Goal: Check status: Check status

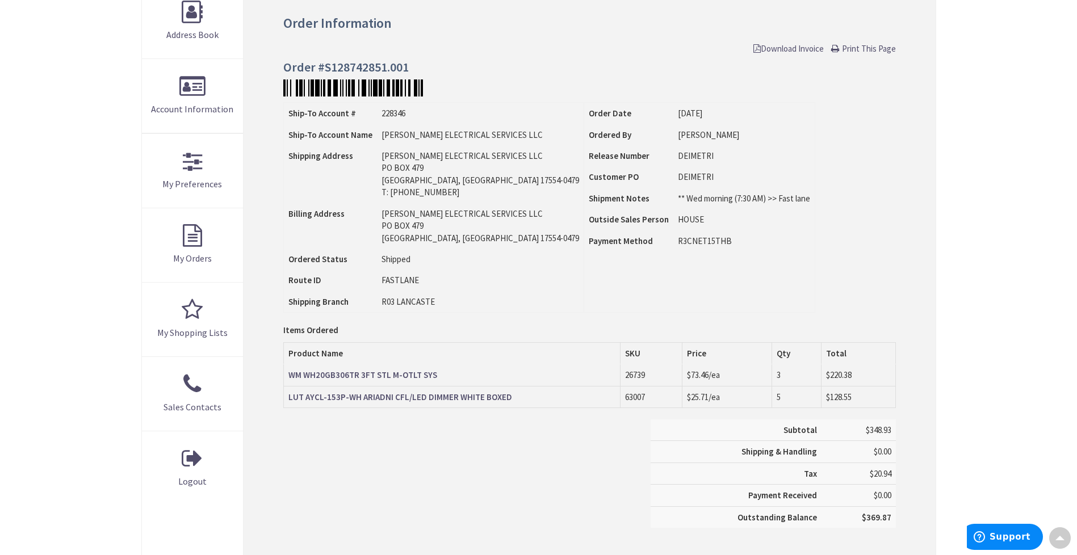
type input "[PERSON_NAME][GEOGRAPHIC_DATA], [STREET_ADDRESS][PERSON_NAME]"
click at [481, 402] on link "LUT AYCL-153P-WH ARIADNI CFL/LED DIMMER WHITE BOXED" at bounding box center [400, 397] width 224 height 12
click at [403, 371] on strong "WM WH20GB306TR 3FT STL M-OTLT SYS" at bounding box center [362, 375] width 149 height 11
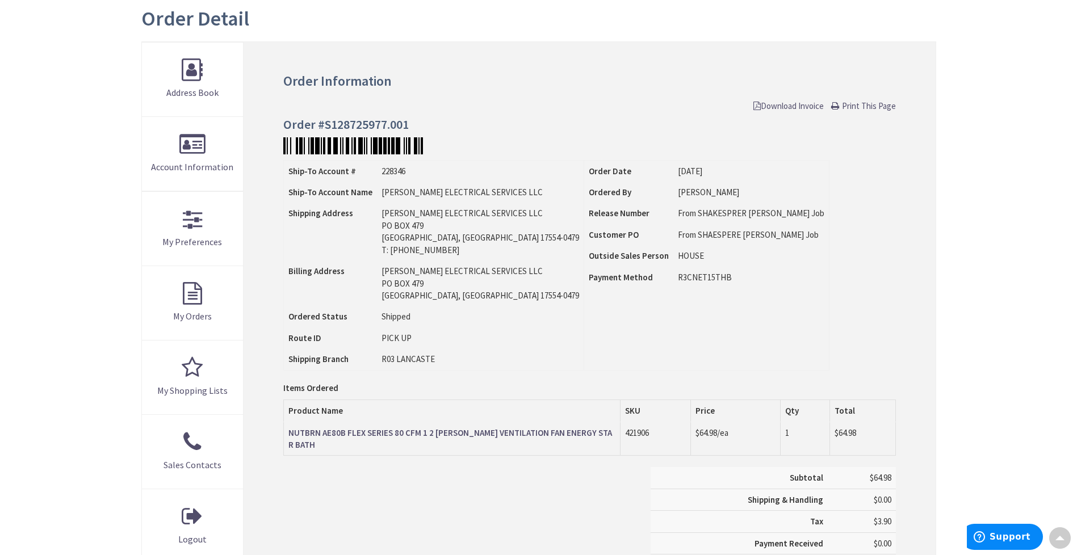
scroll to position [126, 0]
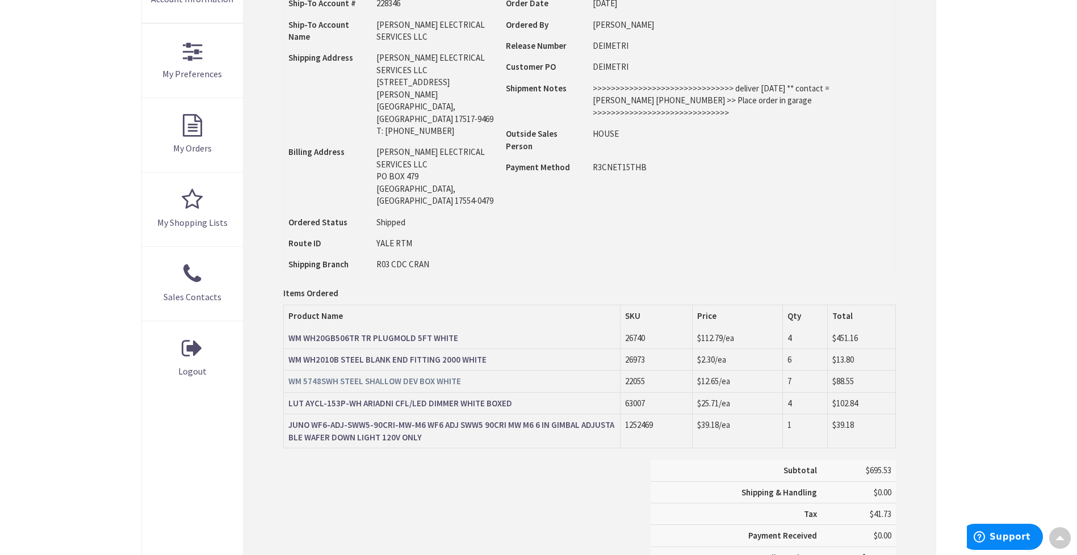
scroll to position [295, 0]
click at [429, 375] on strong "WM 5748SWH STEEL SHALLOW DEV BOX WHITE" at bounding box center [374, 380] width 173 height 11
click at [460, 354] on strong "WM WH2010B STEEL BLANK END FITTING 2000 WHITE" at bounding box center [387, 359] width 198 height 11
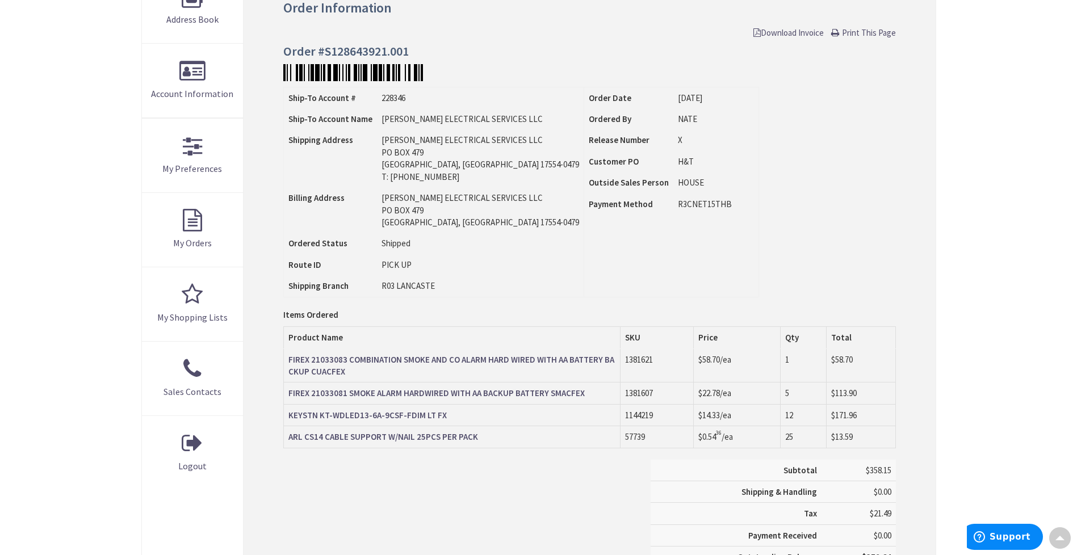
scroll to position [232, 0]
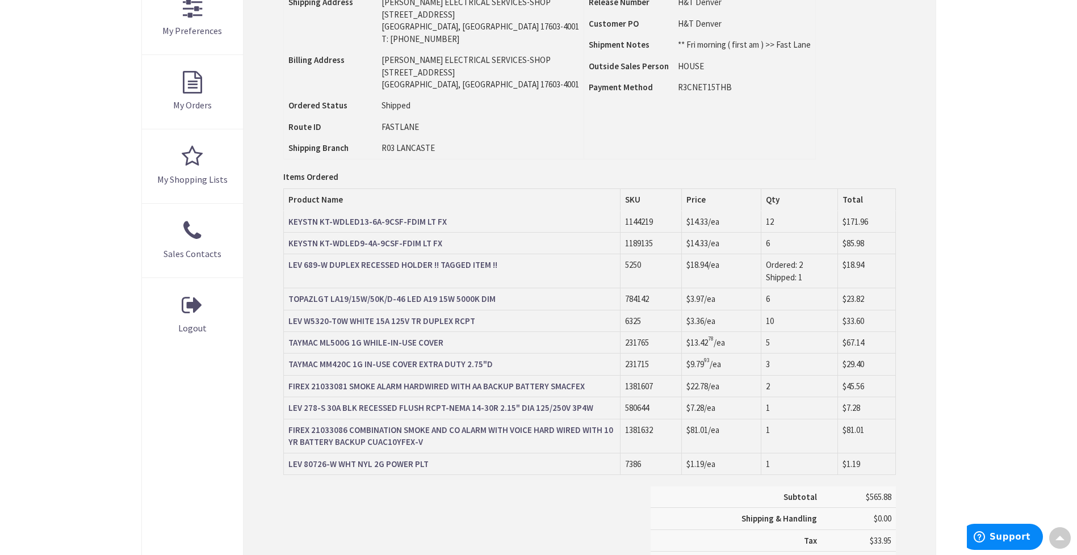
scroll to position [339, 0]
click at [447, 261] on strong "LEV 689-W DUPLEX RECESSED HOLDER !! TAGGED ITEM !!" at bounding box center [392, 264] width 209 height 11
click at [472, 302] on strong "TOPAZLGT LA19/15W/50K/D-46 LED A19 15W 5000K DIM" at bounding box center [391, 298] width 207 height 11
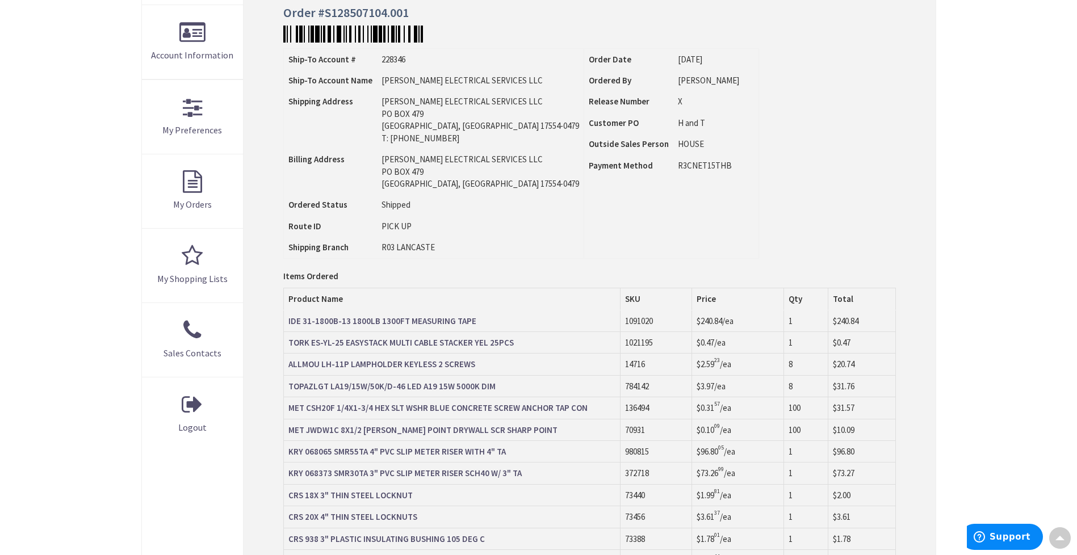
scroll to position [24, 0]
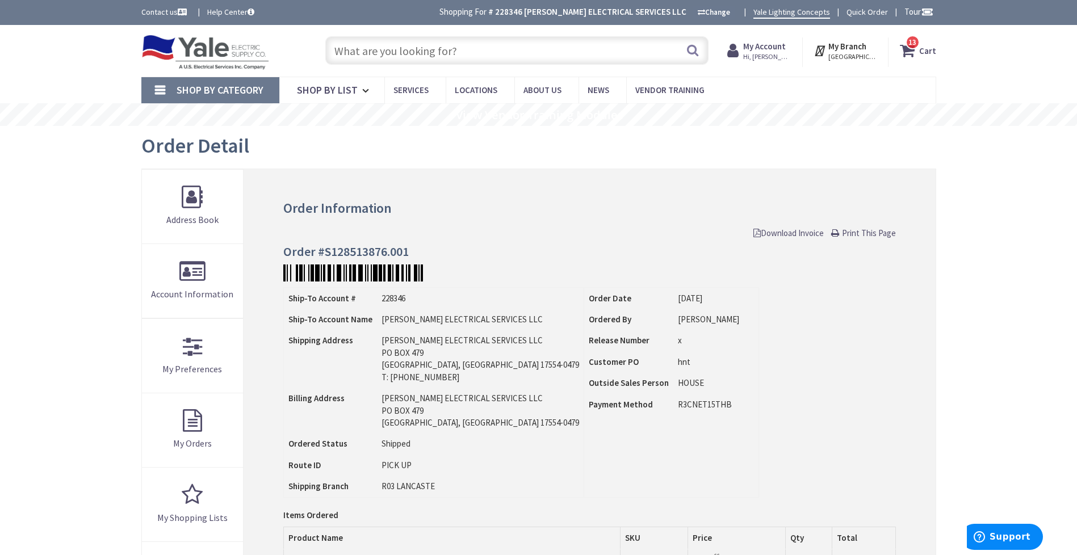
click at [813, 140] on div "Order Detail" at bounding box center [538, 147] width 795 height 43
click at [805, 145] on div "Order Detail" at bounding box center [538, 147] width 795 height 43
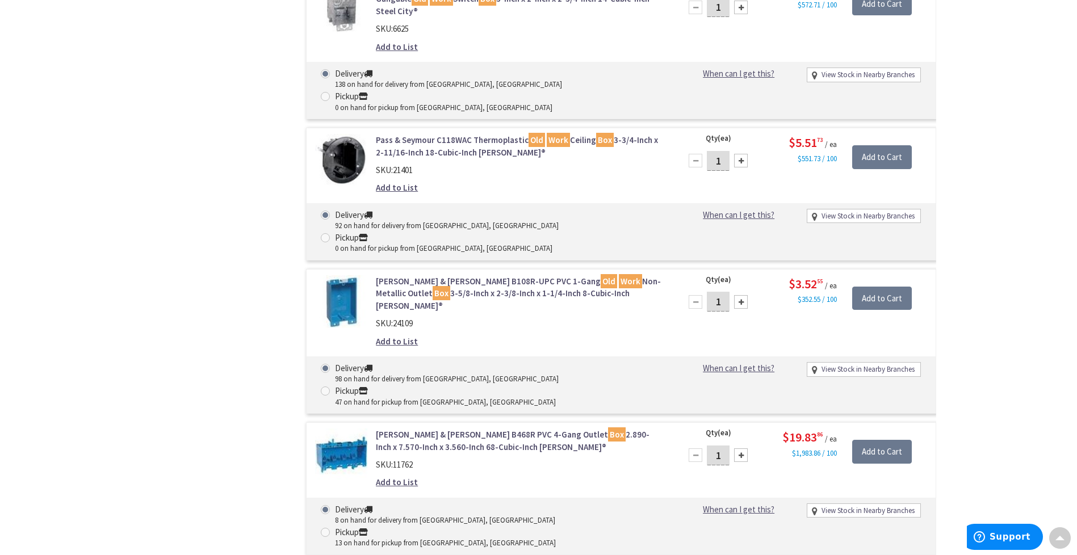
scroll to position [1678, 0]
